Goal: Information Seeking & Learning: Learn about a topic

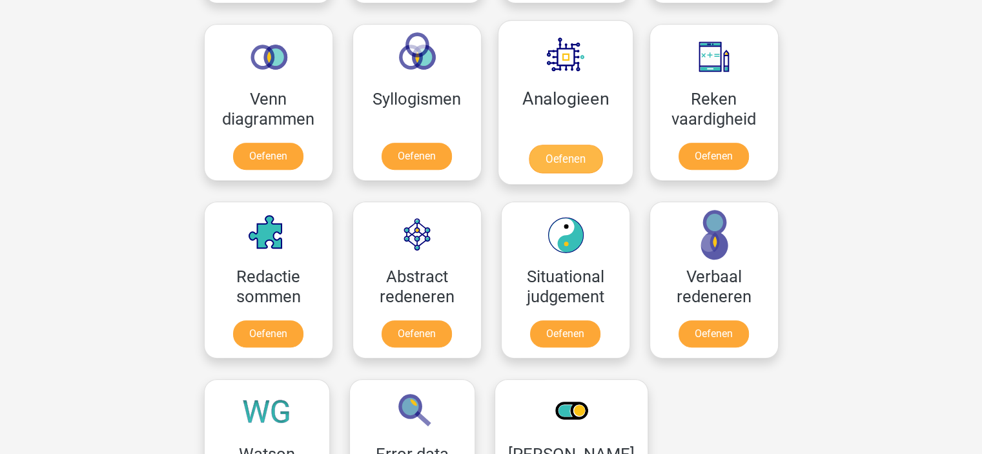
scroll to position [775, 0]
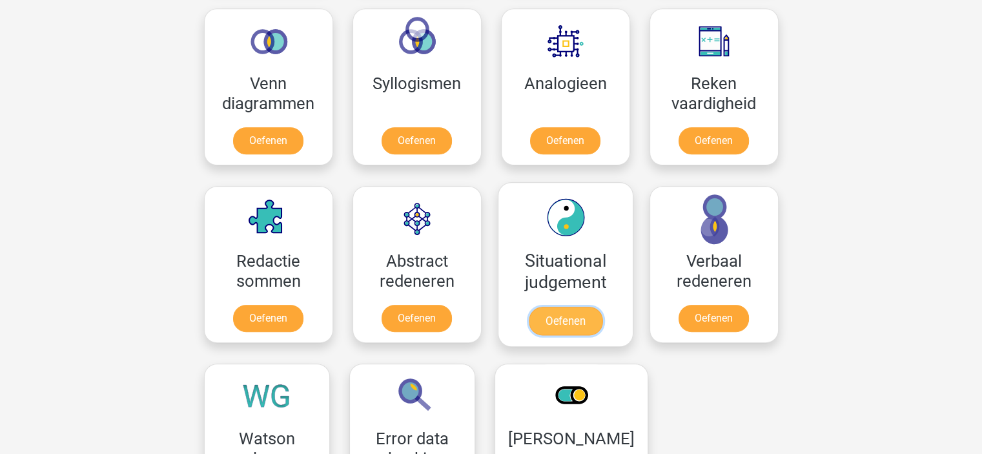
click at [566, 313] on link "Oefenen" at bounding box center [565, 321] width 74 height 28
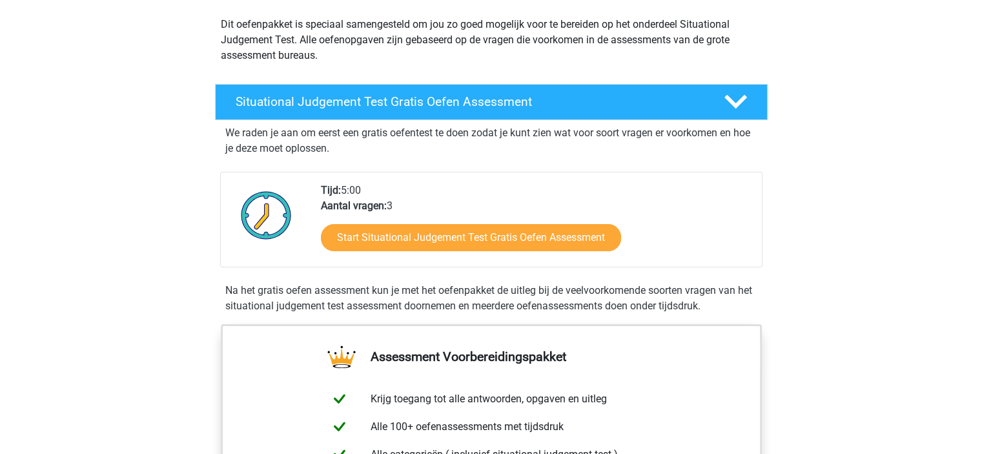
scroll to position [129, 0]
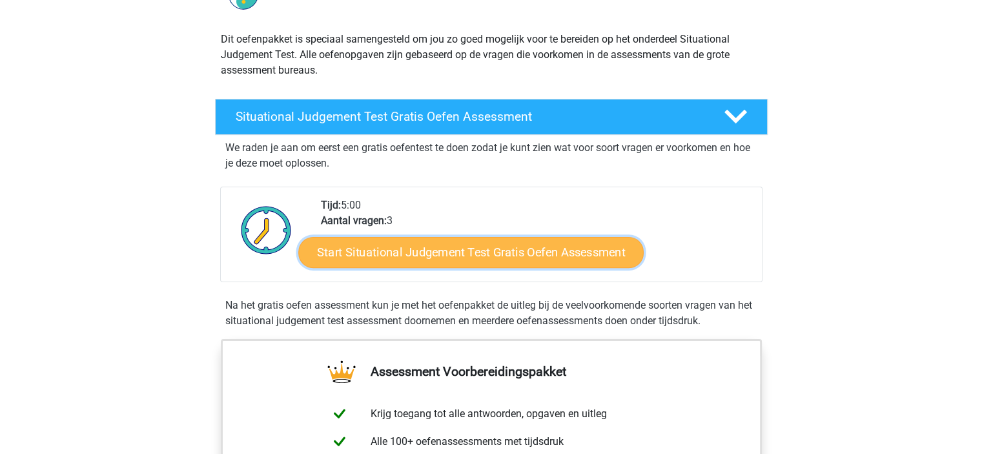
click at [462, 263] on link "Start Situational Judgement Test Gratis Oefen Assessment" at bounding box center [470, 252] width 345 height 31
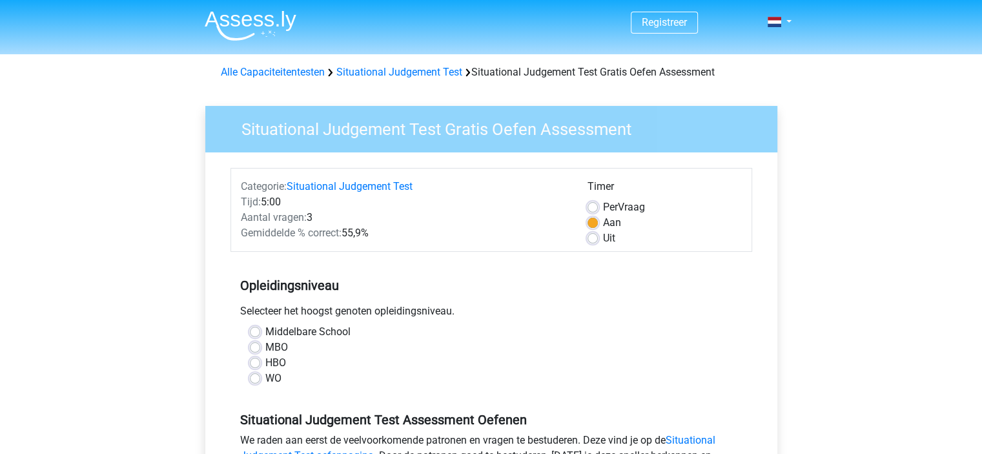
click at [279, 336] on label "Middelbare School" at bounding box center [307, 331] width 85 height 15
click at [260, 336] on input "Middelbare School" at bounding box center [255, 330] width 10 height 13
radio input "true"
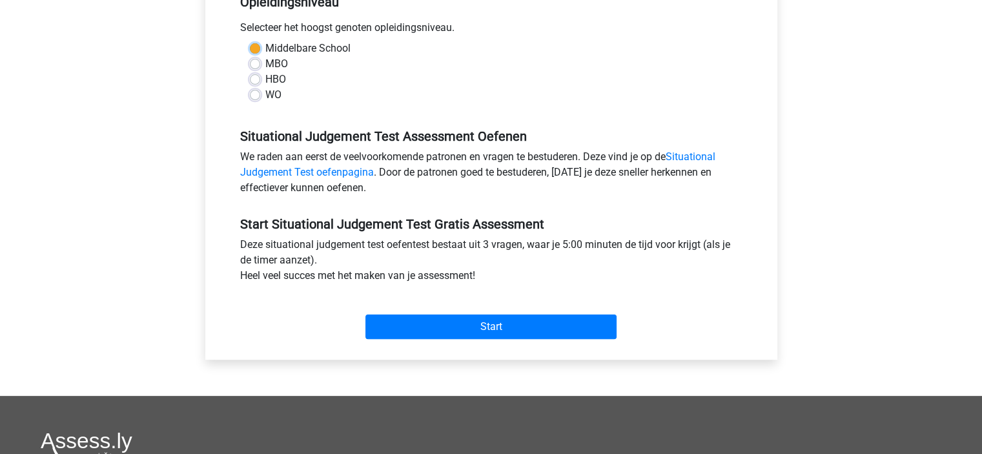
scroll to position [387, 0]
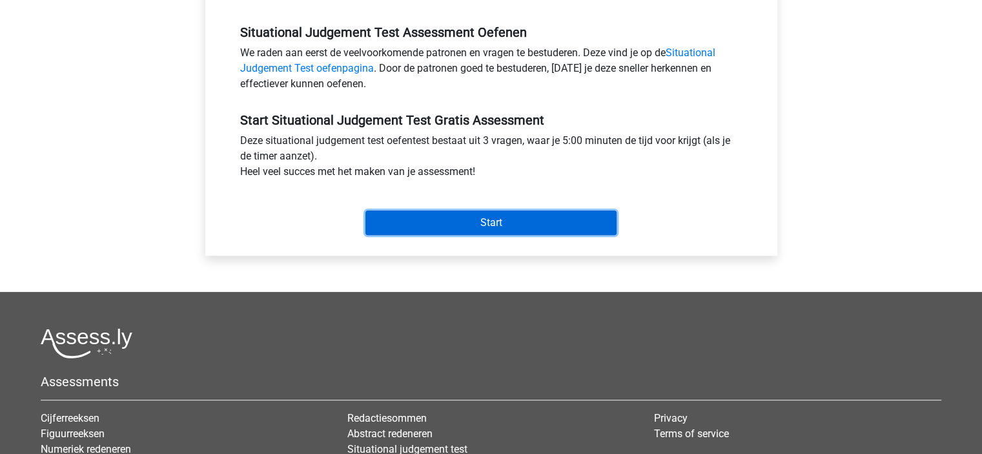
click at [514, 221] on input "Start" at bounding box center [490, 223] width 251 height 25
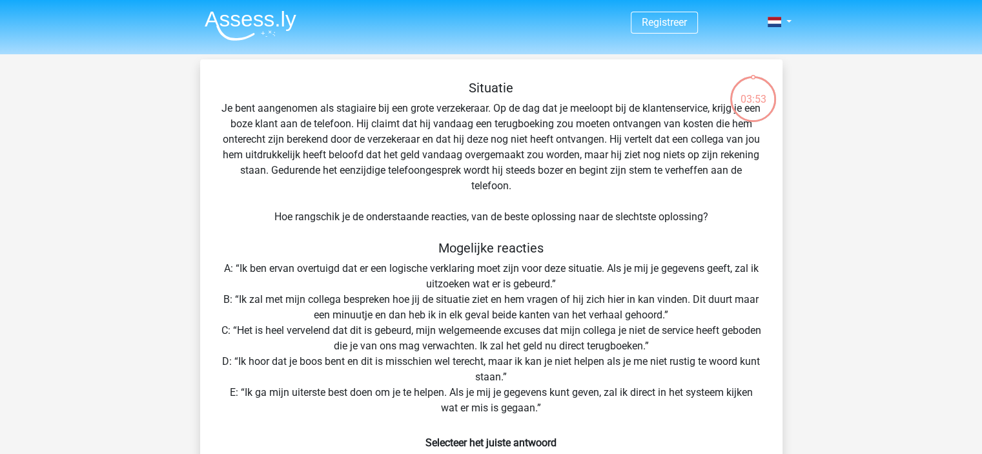
scroll to position [129, 0]
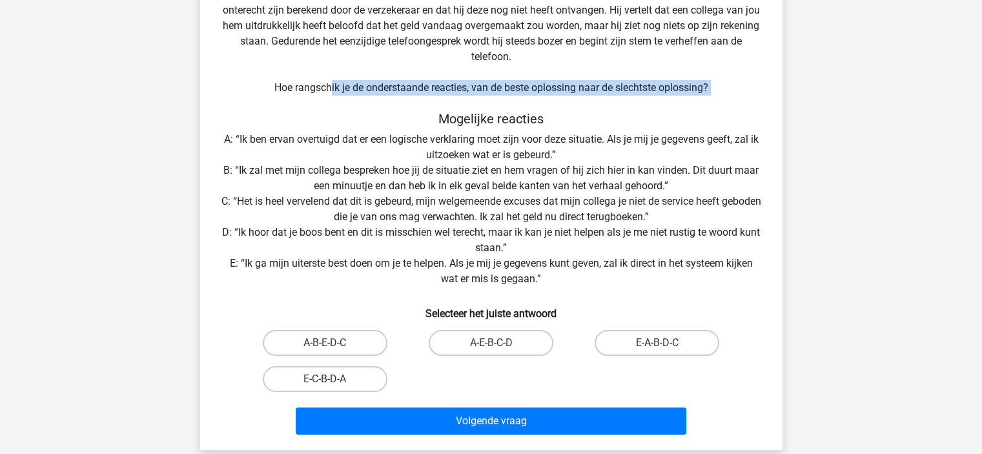
drag, startPoint x: 328, startPoint y: 85, endPoint x: 438, endPoint y: 110, distance: 112.6
click at [438, 110] on div "Situatie Je bent aangenomen als stagiaire bij een grote verzekeraar. Op de dag …" at bounding box center [491, 195] width 572 height 489
click at [551, 87] on div "Situatie Je bent aangenomen als stagiaire bij een grote verzekeraar. Op de dag …" at bounding box center [491, 195] width 572 height 489
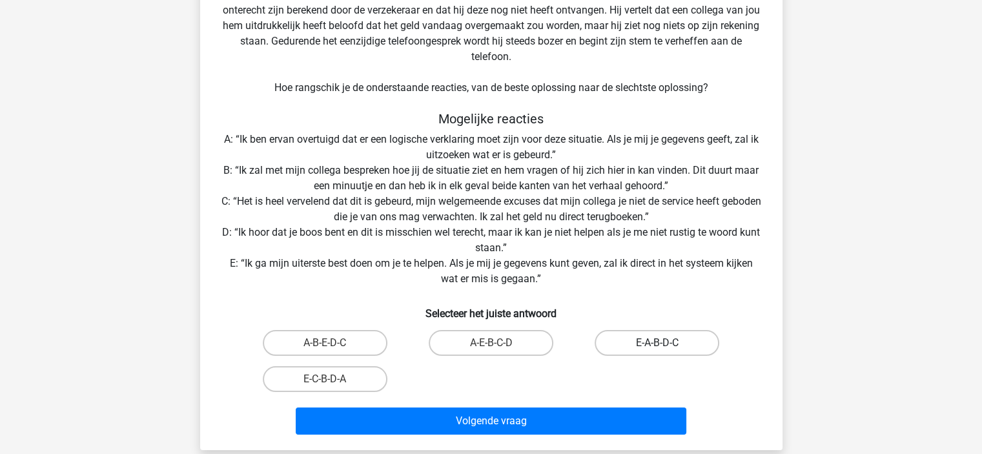
click at [646, 348] on label "E-A-B-D-C" at bounding box center [657, 343] width 125 height 26
click at [657, 348] on input "E-A-B-D-C" at bounding box center [661, 347] width 8 height 8
radio input "true"
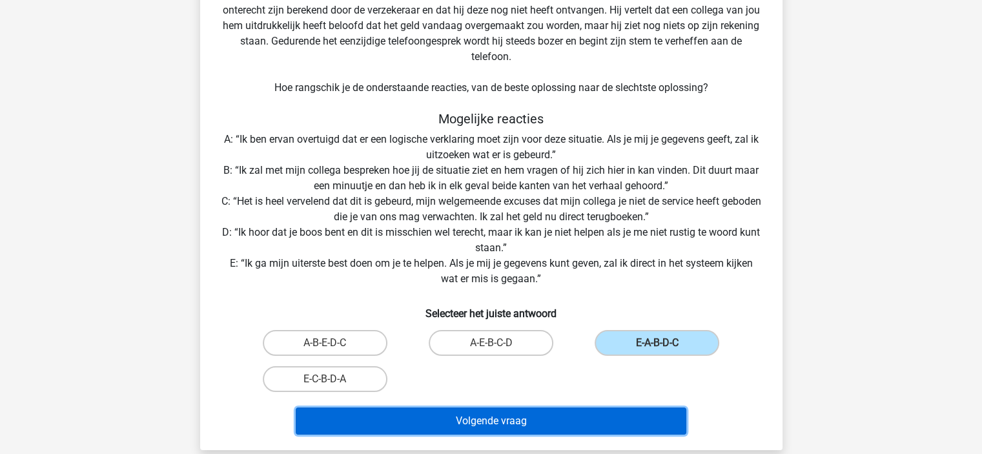
click at [581, 409] on button "Volgende vraag" at bounding box center [491, 420] width 391 height 27
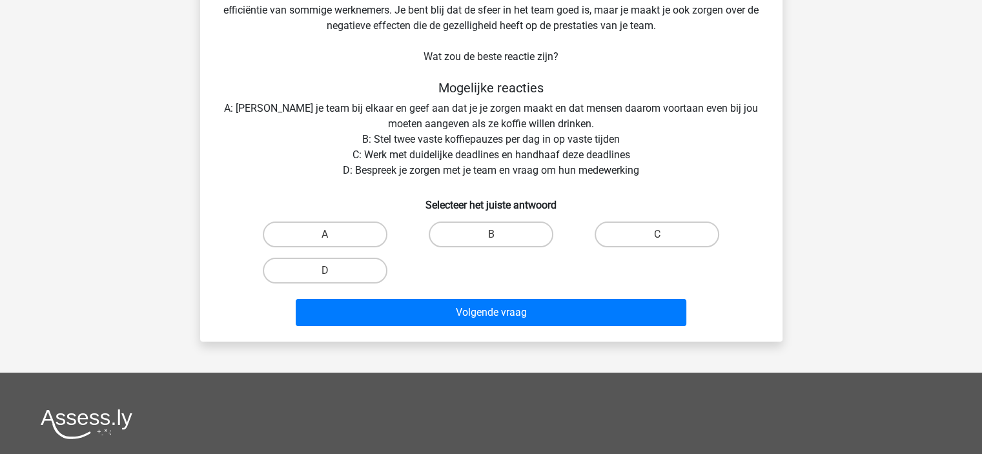
scroll to position [59, 0]
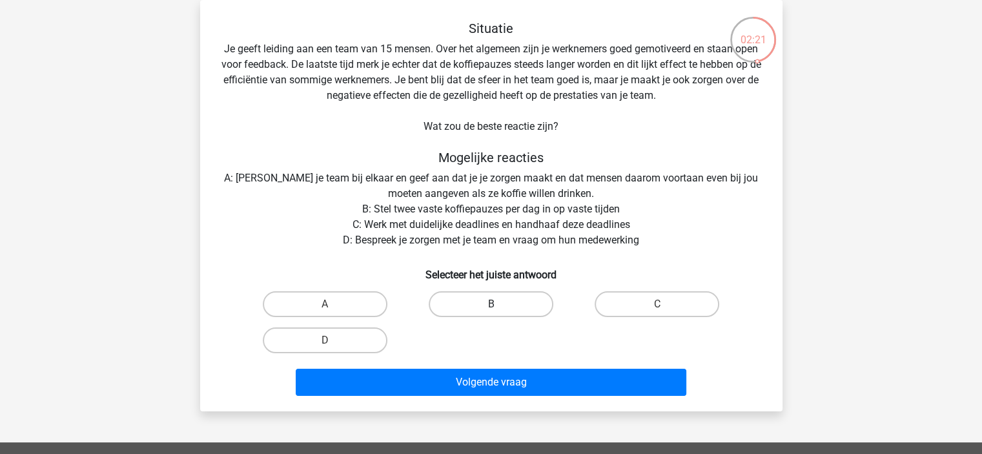
click at [480, 311] on label "B" at bounding box center [491, 304] width 125 height 26
click at [491, 311] on input "B" at bounding box center [495, 308] width 8 height 8
radio input "true"
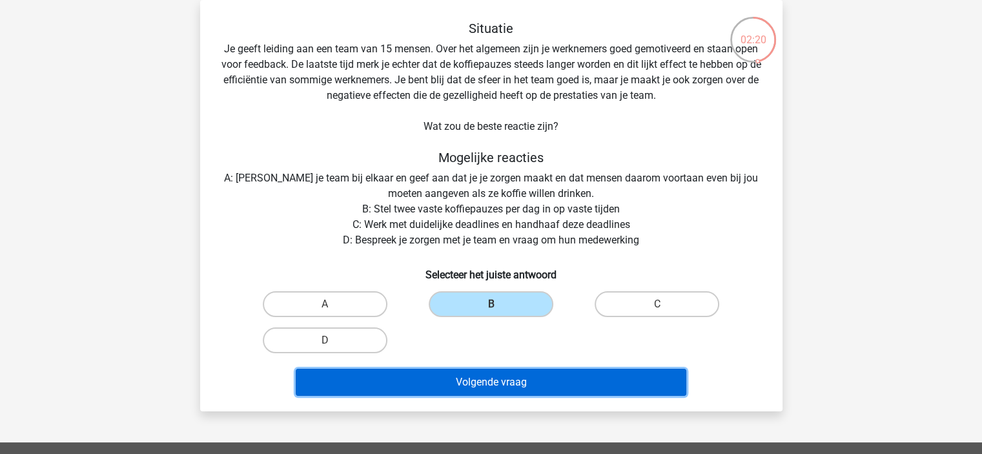
click at [494, 372] on button "Volgende vraag" at bounding box center [491, 382] width 391 height 27
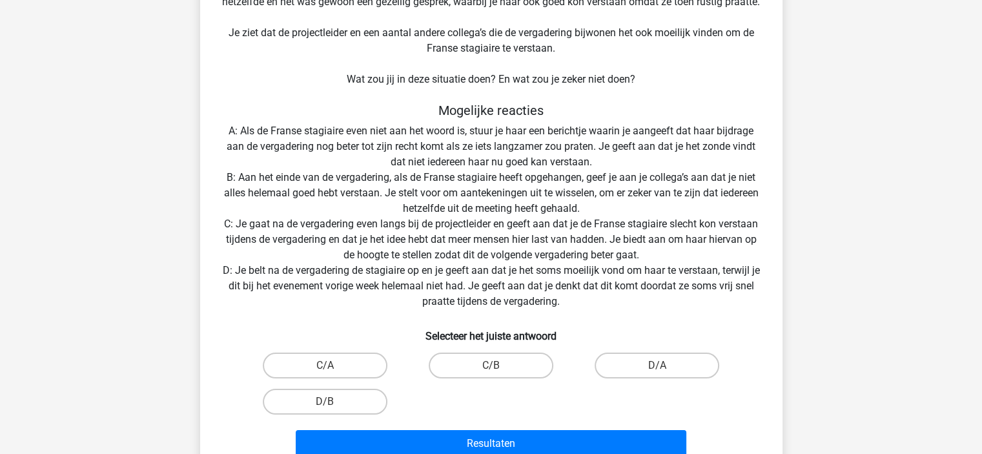
scroll to position [189, 0]
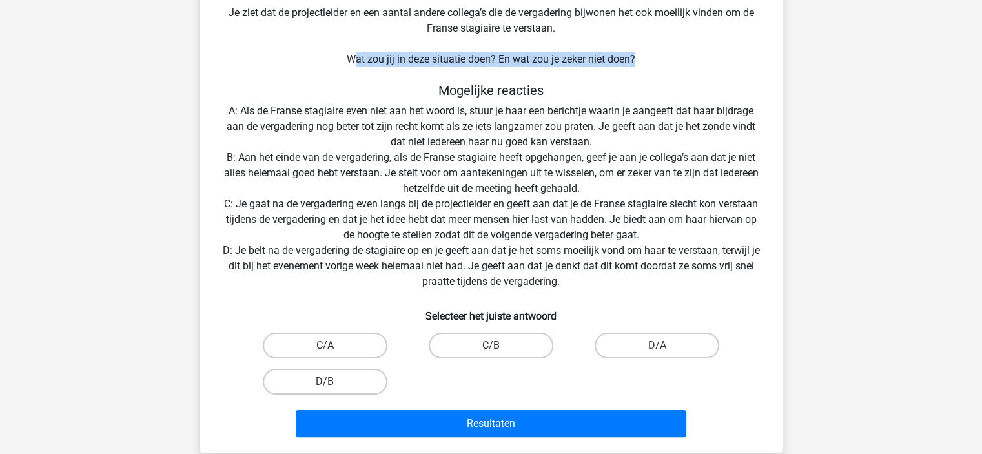
drag, startPoint x: 351, startPoint y: 57, endPoint x: 639, endPoint y: 67, distance: 288.1
click at [639, 67] on div "Situatie Je werkt op het hoofdkantoor van een grote retailer en in je team zit …" at bounding box center [491, 167] width 572 height 551
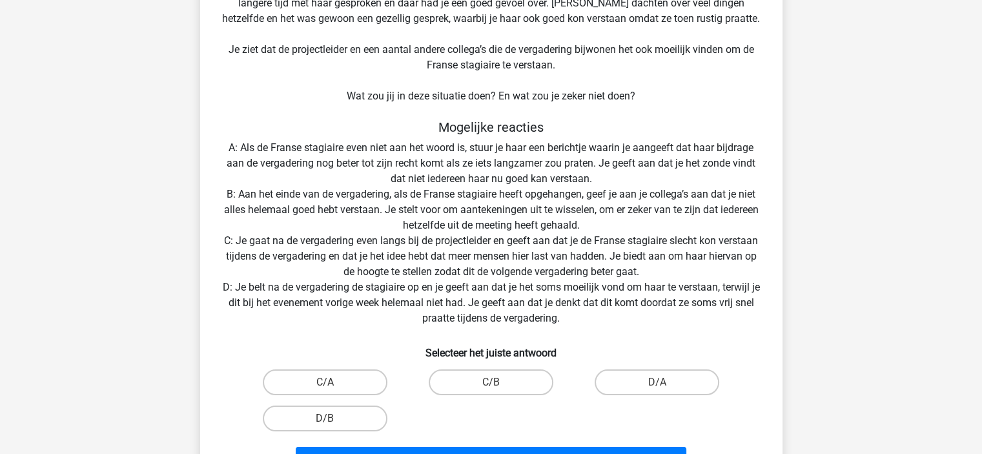
scroll to position [258, 0]
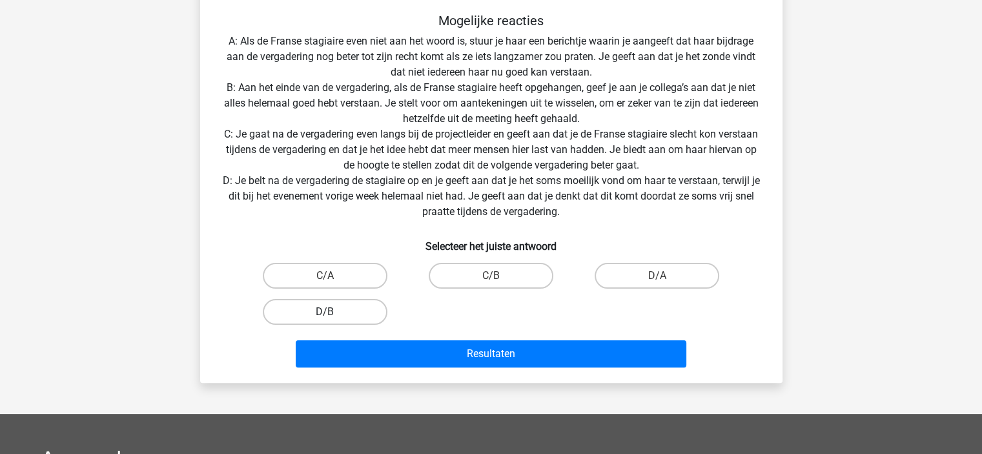
click at [345, 305] on label "D/B" at bounding box center [325, 312] width 125 height 26
click at [333, 312] on input "D/B" at bounding box center [329, 316] width 8 height 8
radio input "true"
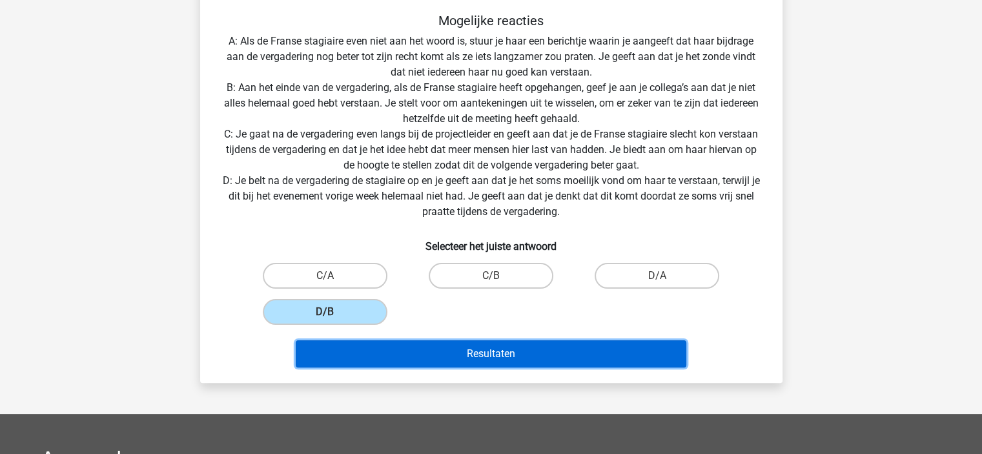
click at [437, 361] on button "Resultaten" at bounding box center [491, 353] width 391 height 27
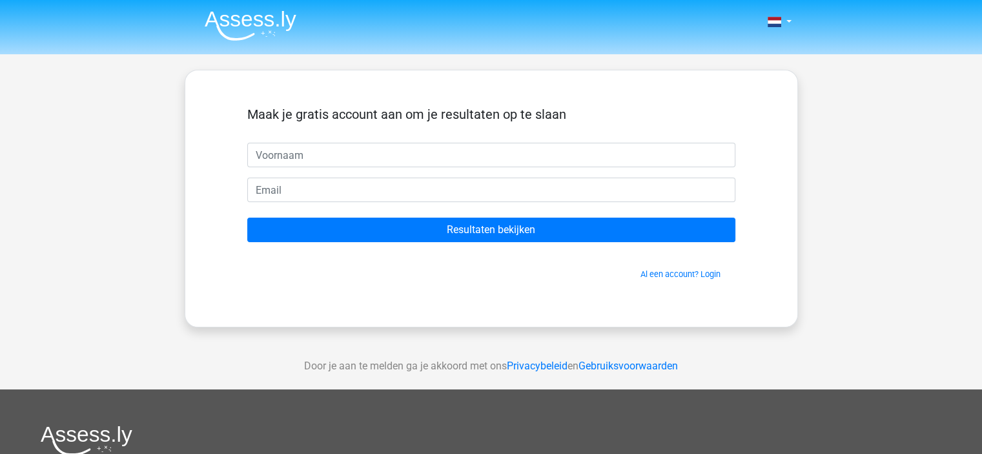
click at [404, 145] on input "text" at bounding box center [491, 155] width 488 height 25
type input "[PERSON_NAME]"
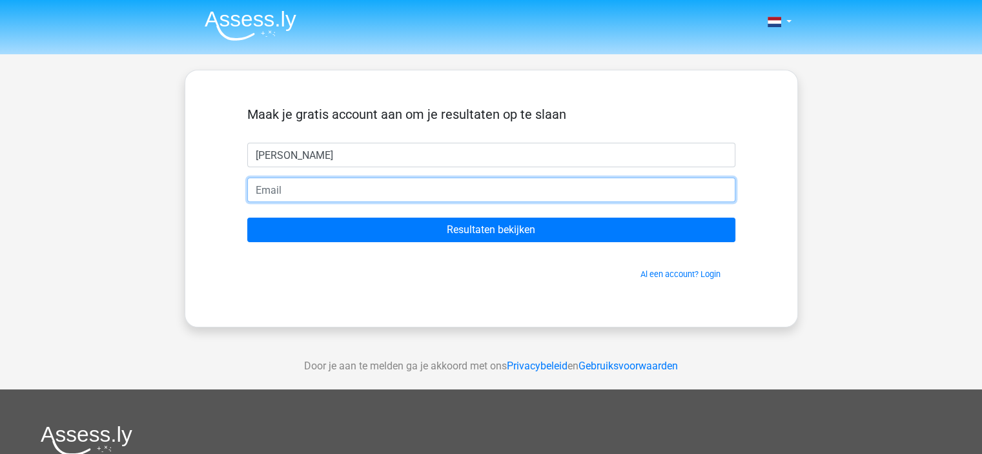
click at [357, 194] on input "email" at bounding box center [491, 190] width 488 height 25
type input "[EMAIL_ADDRESS][DOMAIN_NAME]"
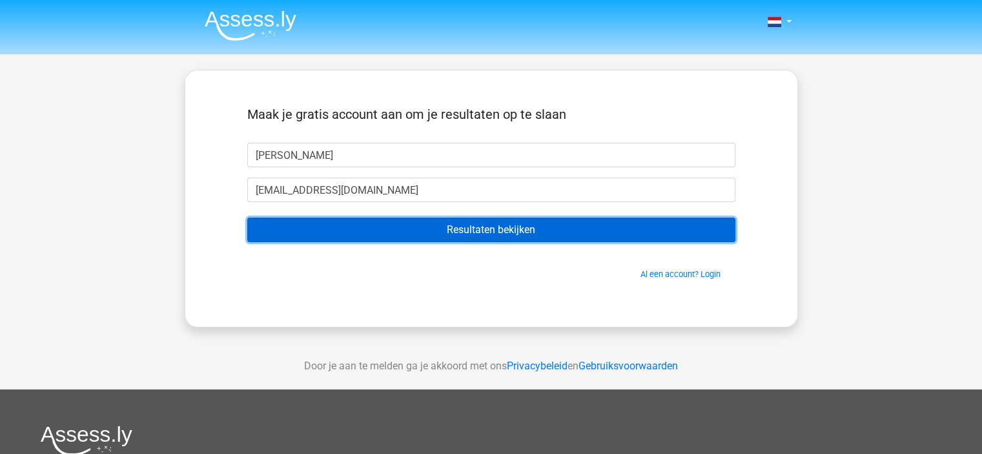
click at [471, 230] on input "Resultaten bekijken" at bounding box center [491, 230] width 488 height 25
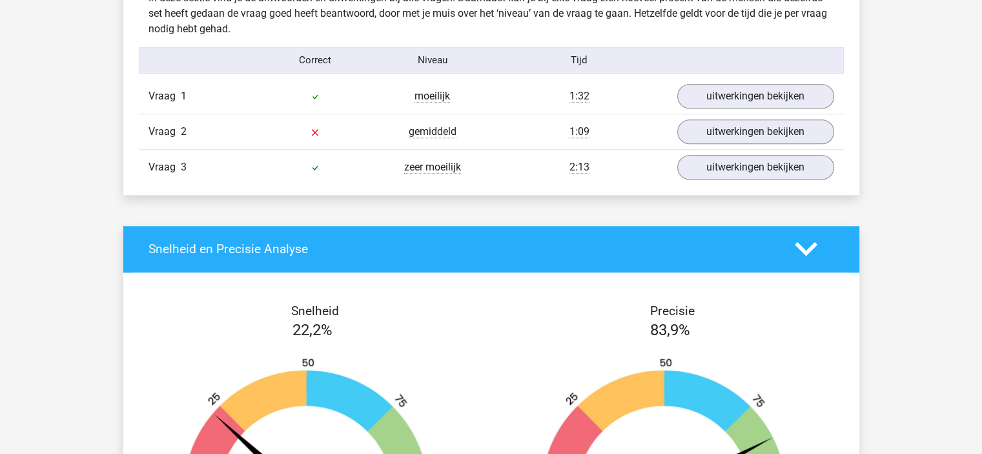
scroll to position [1033, 0]
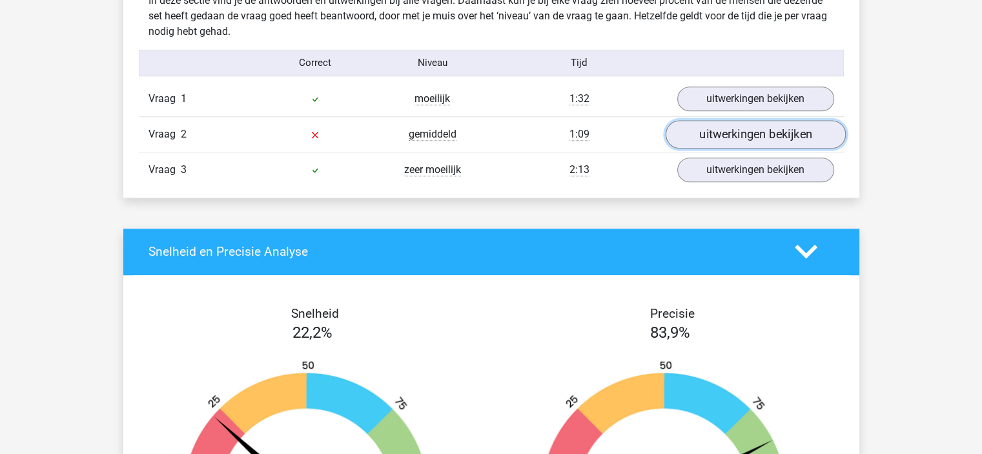
click at [718, 129] on link "uitwerkingen bekijken" at bounding box center [755, 134] width 180 height 28
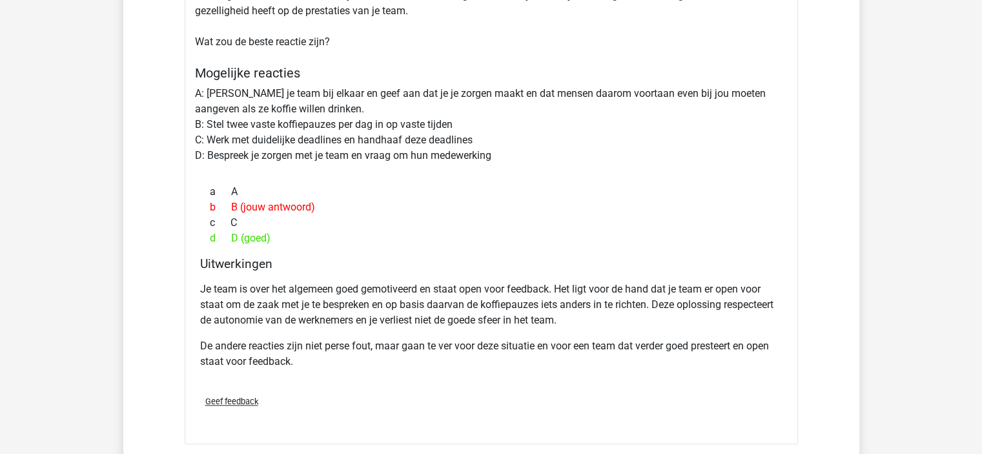
scroll to position [1292, 0]
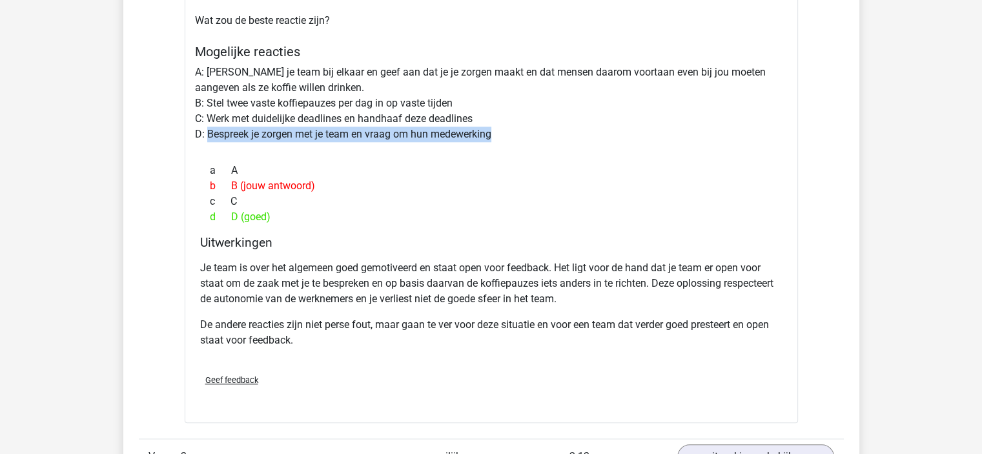
drag, startPoint x: 209, startPoint y: 126, endPoint x: 519, endPoint y: 139, distance: 310.2
click at [519, 139] on div "Situatie Je geeft leiding aan een team van 15 mensen. Over het algemeen zijn je…" at bounding box center [491, 166] width 613 height 514
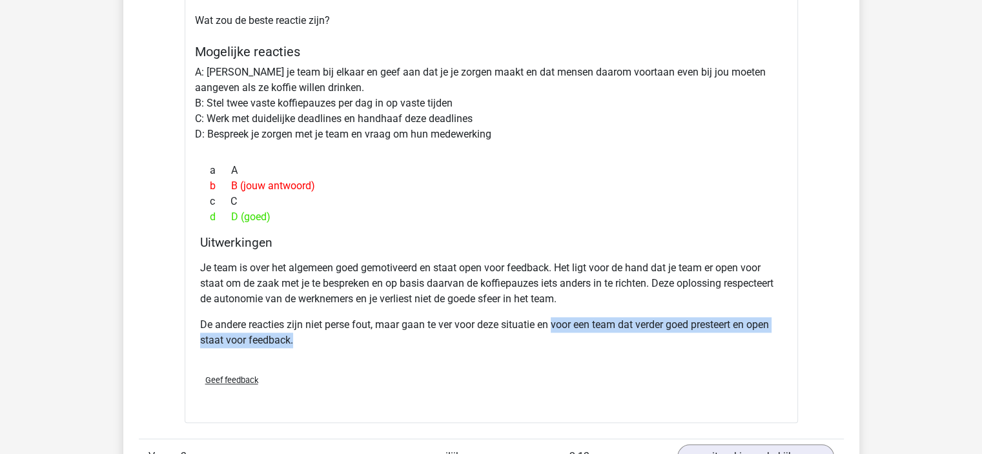
drag, startPoint x: 555, startPoint y: 325, endPoint x: 736, endPoint y: 336, distance: 181.1
click at [736, 336] on p "De andere reacties zijn niet perse fout, maar gaan te ver voor deze situatie en…" at bounding box center [491, 332] width 582 height 31
